Goal: Task Accomplishment & Management: Manage account settings

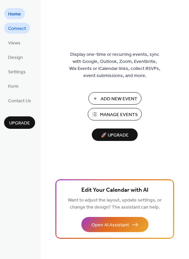
click at [24, 29] on span "Connect" at bounding box center [17, 28] width 18 height 7
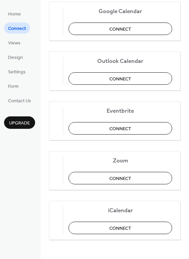
scroll to position [109, 0]
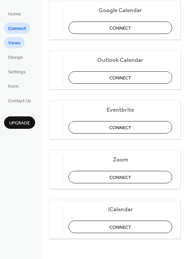
click at [13, 41] on span "Views" at bounding box center [14, 43] width 12 height 7
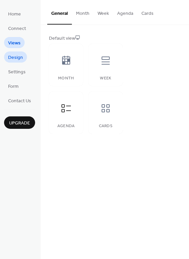
click at [17, 59] on span "Design" at bounding box center [15, 57] width 15 height 7
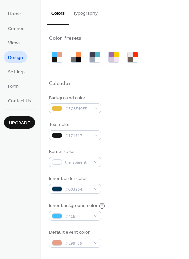
scroll to position [288, 0]
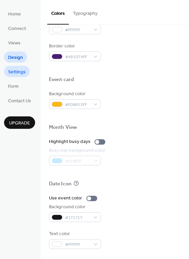
click at [24, 70] on span "Settings" at bounding box center [17, 72] width 18 height 7
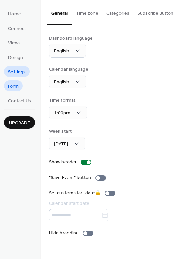
click at [17, 83] on span "Form" at bounding box center [13, 86] width 10 height 7
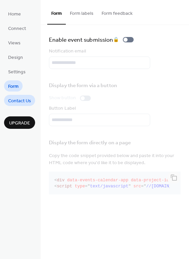
click at [25, 99] on span "Contact Us" at bounding box center [19, 101] width 23 height 7
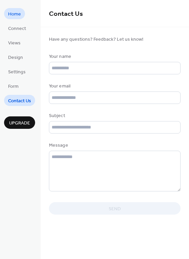
click at [15, 11] on span "Home" at bounding box center [14, 14] width 13 height 7
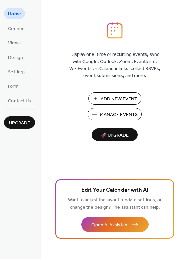
click at [107, 116] on span "Manage Events" at bounding box center [119, 114] width 38 height 7
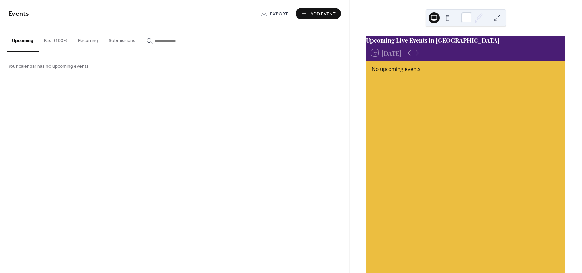
click at [463, 41] on div "Upcoming Live Events in Charlottesville" at bounding box center [465, 40] width 199 height 9
click at [463, 45] on div "Upcoming Live Events in Charlottesville" at bounding box center [465, 40] width 199 height 9
click at [68, 41] on button "Past (100+)" at bounding box center [56, 39] width 34 height 24
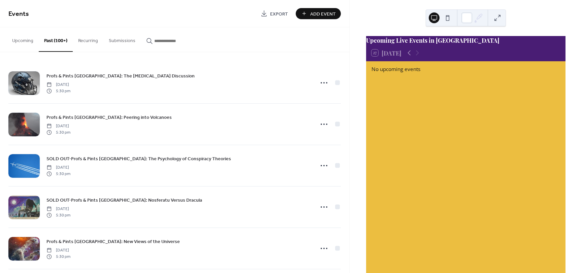
click at [18, 44] on button "Upcoming" at bounding box center [23, 39] width 32 height 24
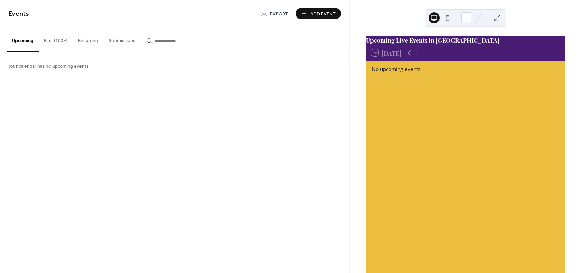
click at [94, 39] on button "Recurring" at bounding box center [88, 39] width 31 height 24
click at [117, 43] on button "Submissions" at bounding box center [121, 39] width 37 height 24
click at [29, 43] on button "Upcoming" at bounding box center [23, 39] width 32 height 24
click at [473, 45] on div "Upcoming Live Events in Charlottesville" at bounding box center [465, 40] width 199 height 9
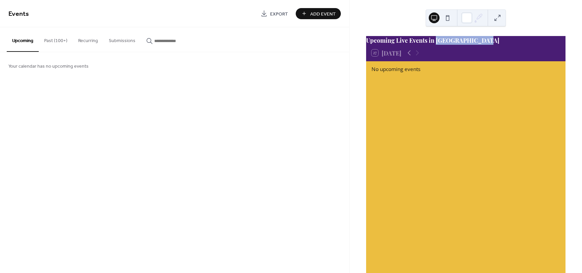
click at [482, 45] on div "Upcoming Live Events in Charlottesville" at bounding box center [465, 40] width 199 height 9
click at [480, 44] on div "Upcoming Live Events in Charlottesville" at bounding box center [465, 40] width 199 height 9
click at [413, 45] on div "Upcoming Live Events in Charlottesville" at bounding box center [465, 40] width 199 height 9
click at [414, 44] on div "Upcoming Live Events in Charlottesville" at bounding box center [465, 40] width 199 height 9
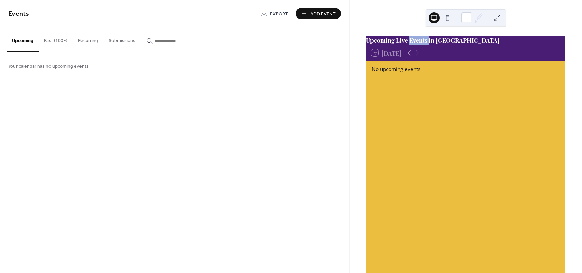
click at [443, 45] on div "Upcoming Live Events in Charlottesville" at bounding box center [465, 40] width 199 height 9
click at [323, 89] on div "Events Export Add Event Upcoming Past (100+) Recurring Submissions Your calenda…" at bounding box center [174, 136] width 349 height 273
click at [62, 39] on button "Past (100+)" at bounding box center [56, 39] width 34 height 24
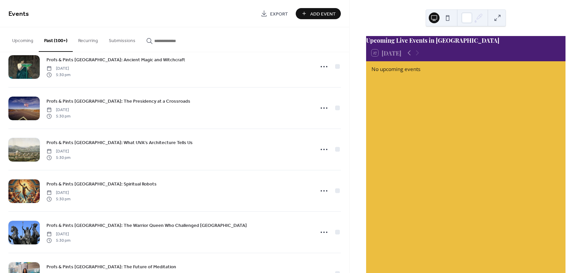
scroll to position [303, 0]
